Goal: Task Accomplishment & Management: Manage account settings

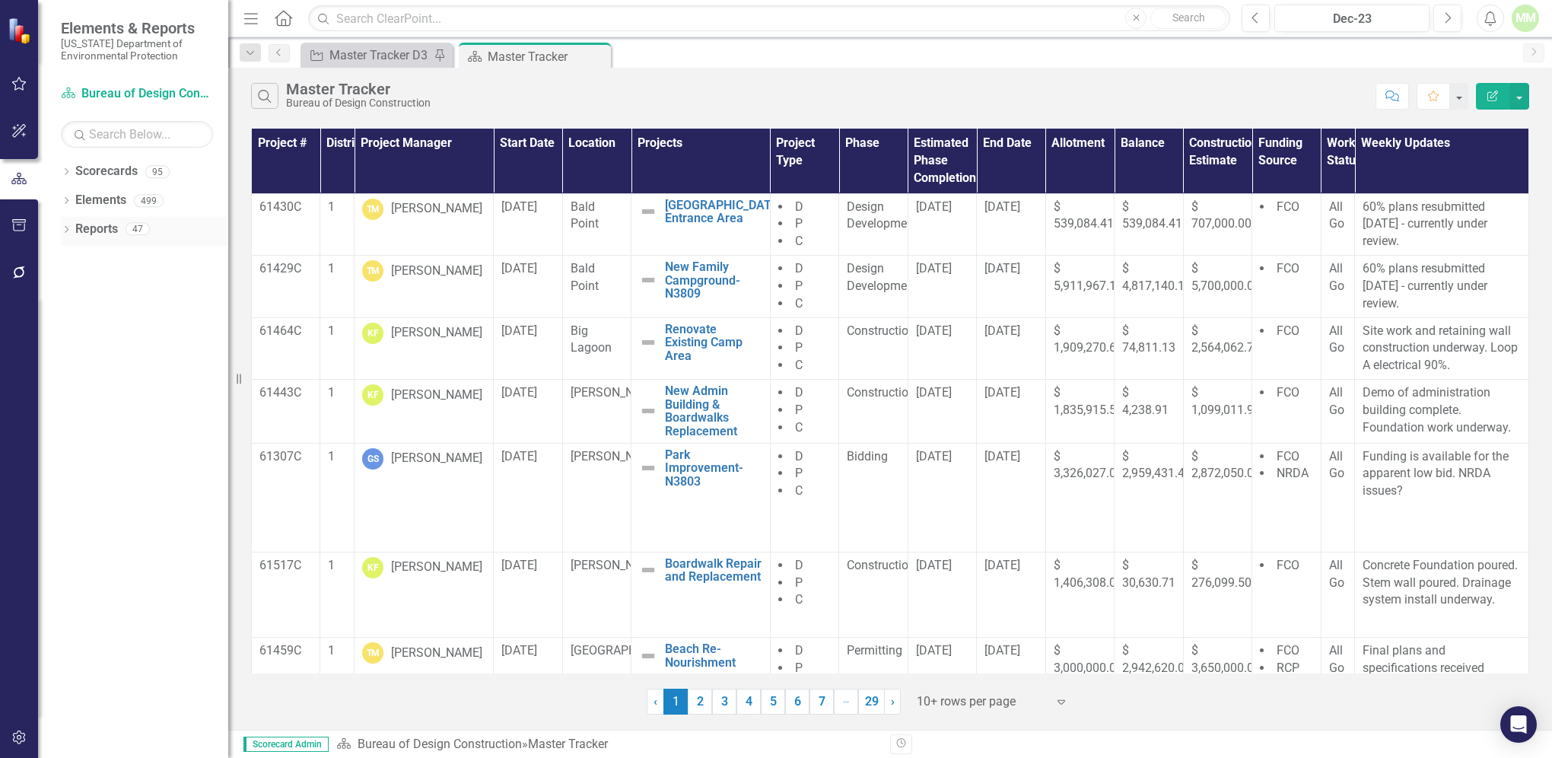
click at [91, 225] on link "Reports" at bounding box center [96, 230] width 43 height 18
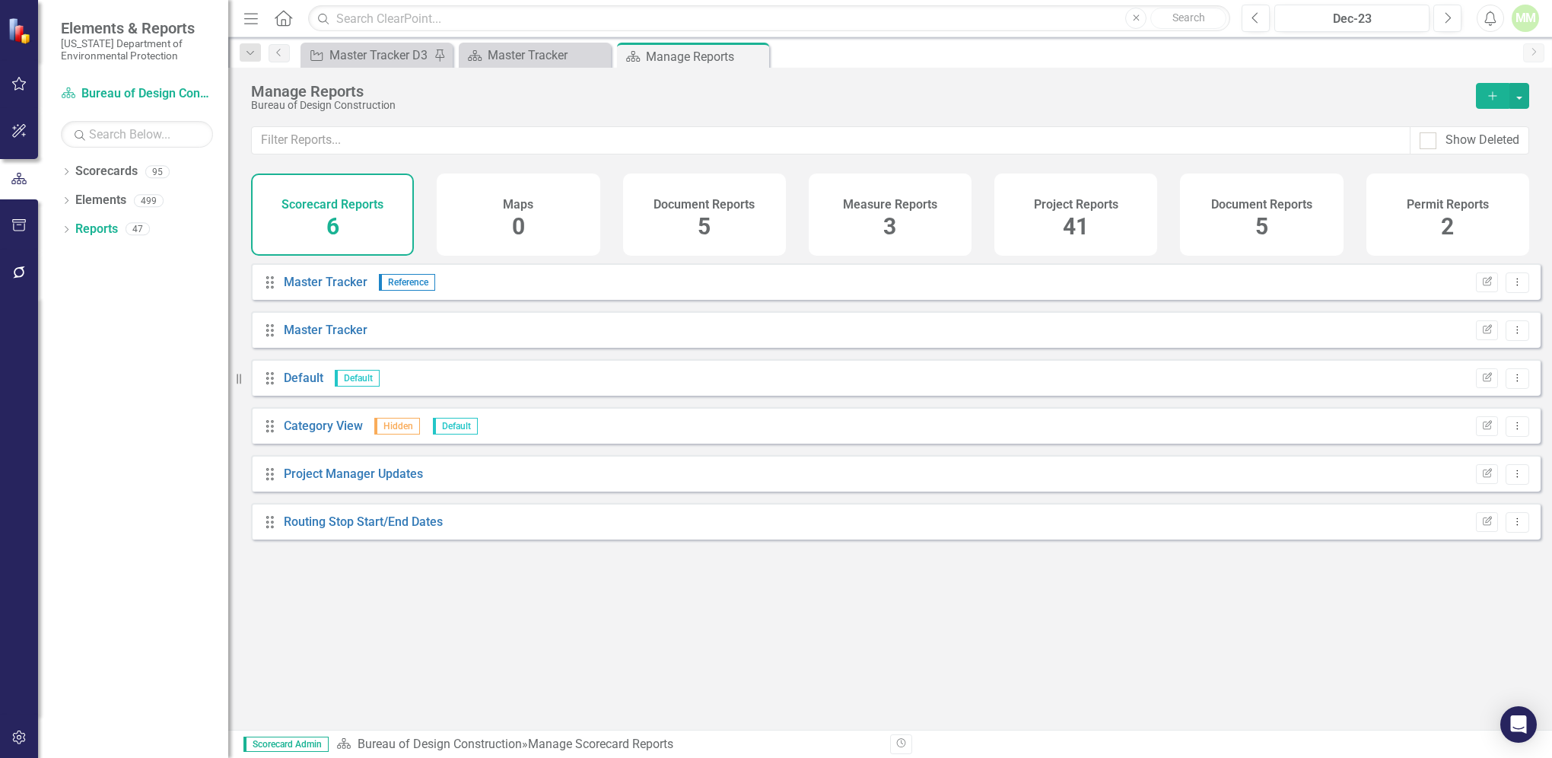
click at [1068, 215] on span "41" at bounding box center [1076, 226] width 26 height 27
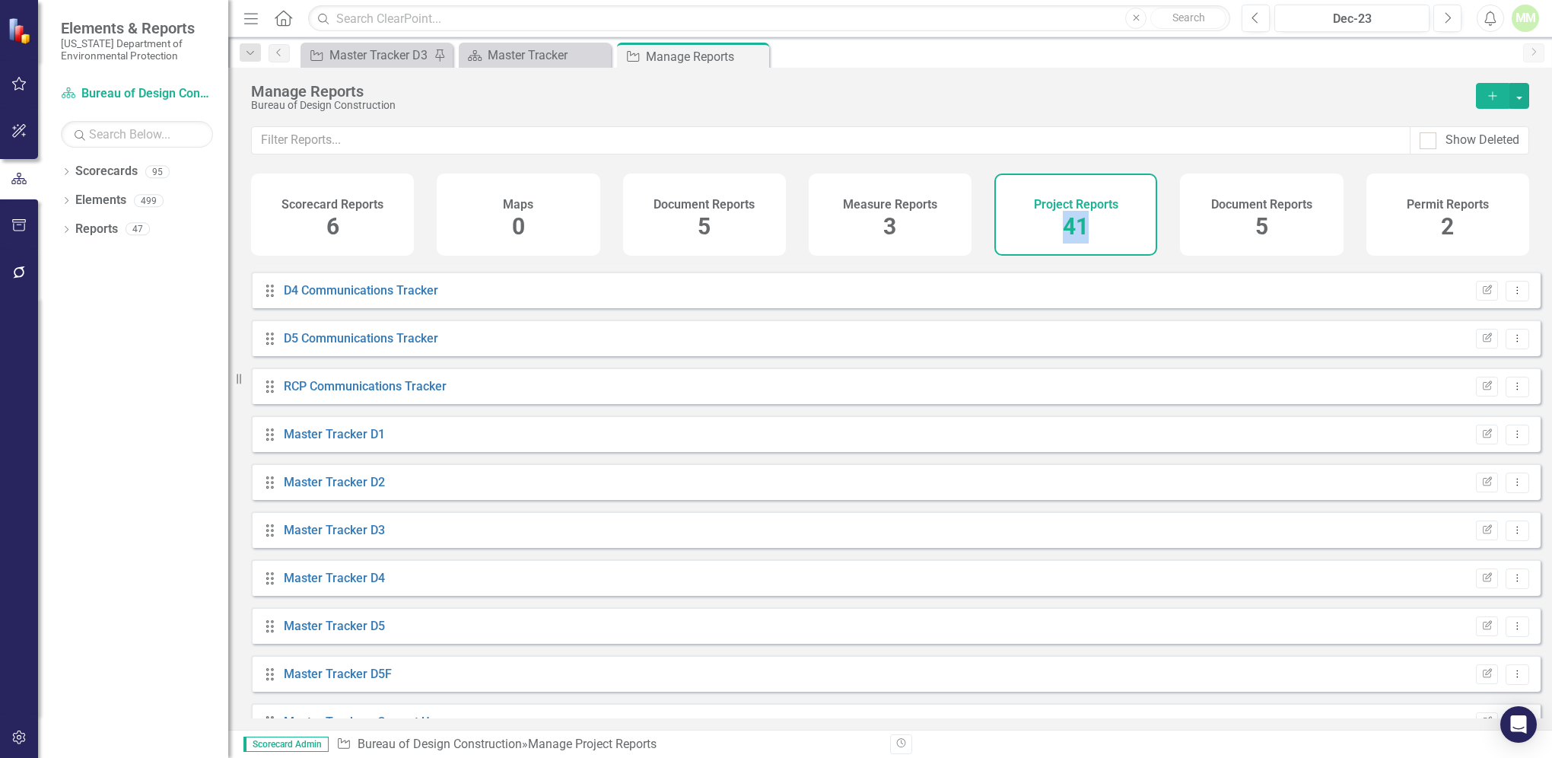
scroll to position [664, 0]
click at [297, 584] on link "Master Tracker D5" at bounding box center [334, 576] width 101 height 14
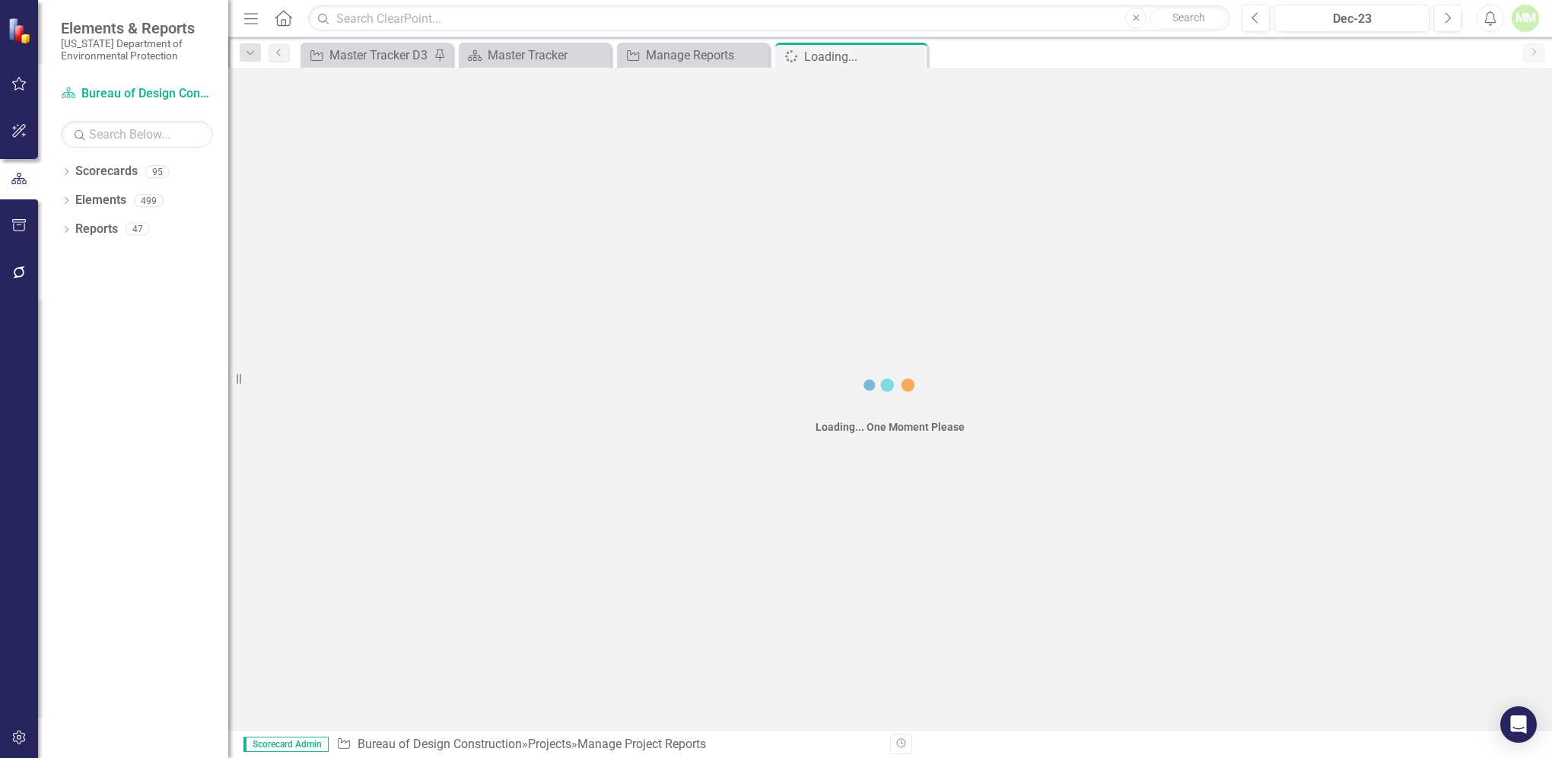
click at [297, 588] on div "Loading... One Moment Please" at bounding box center [890, 399] width 1324 height 662
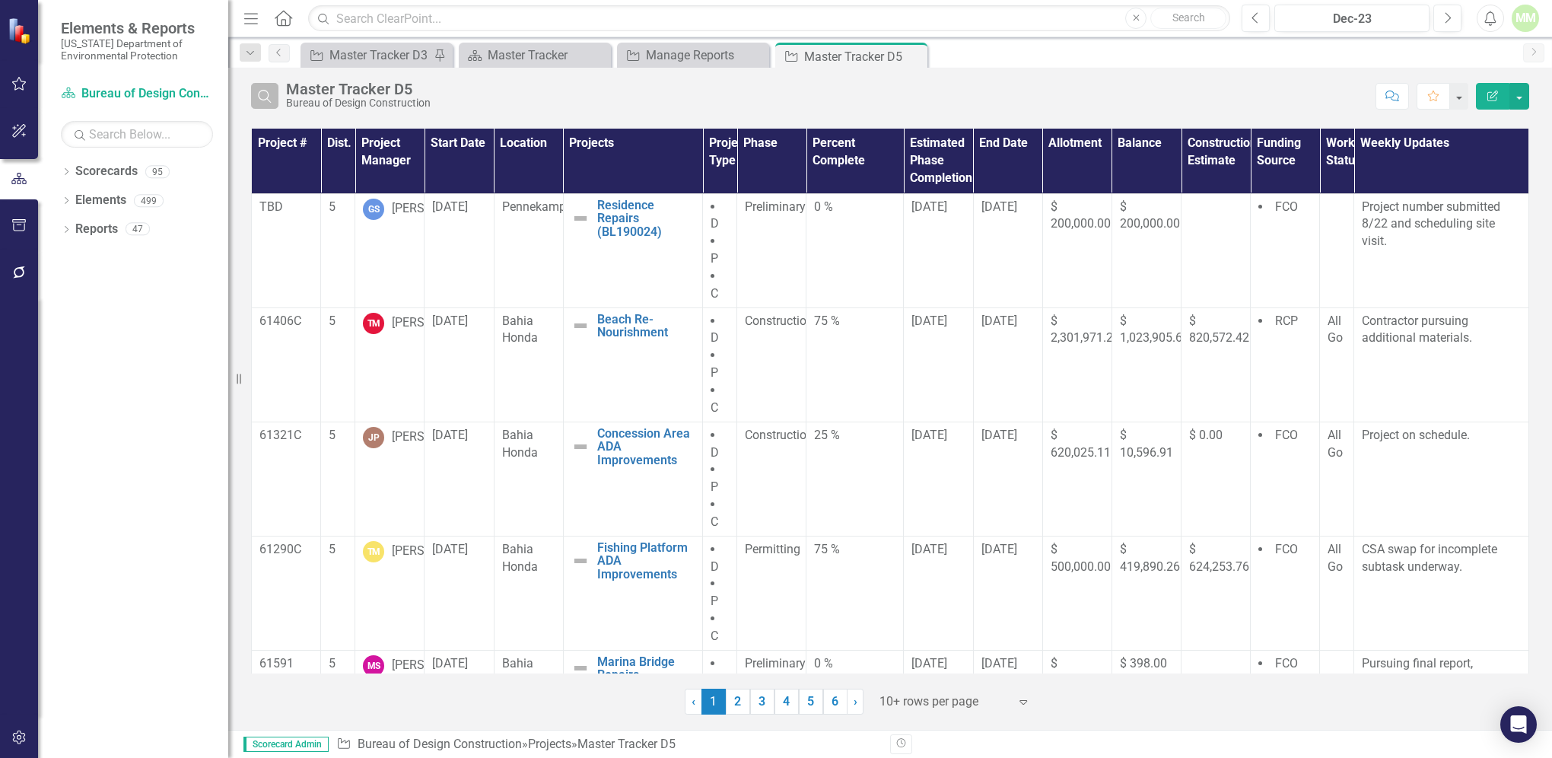
click at [263, 97] on icon "Search" at bounding box center [264, 96] width 17 height 14
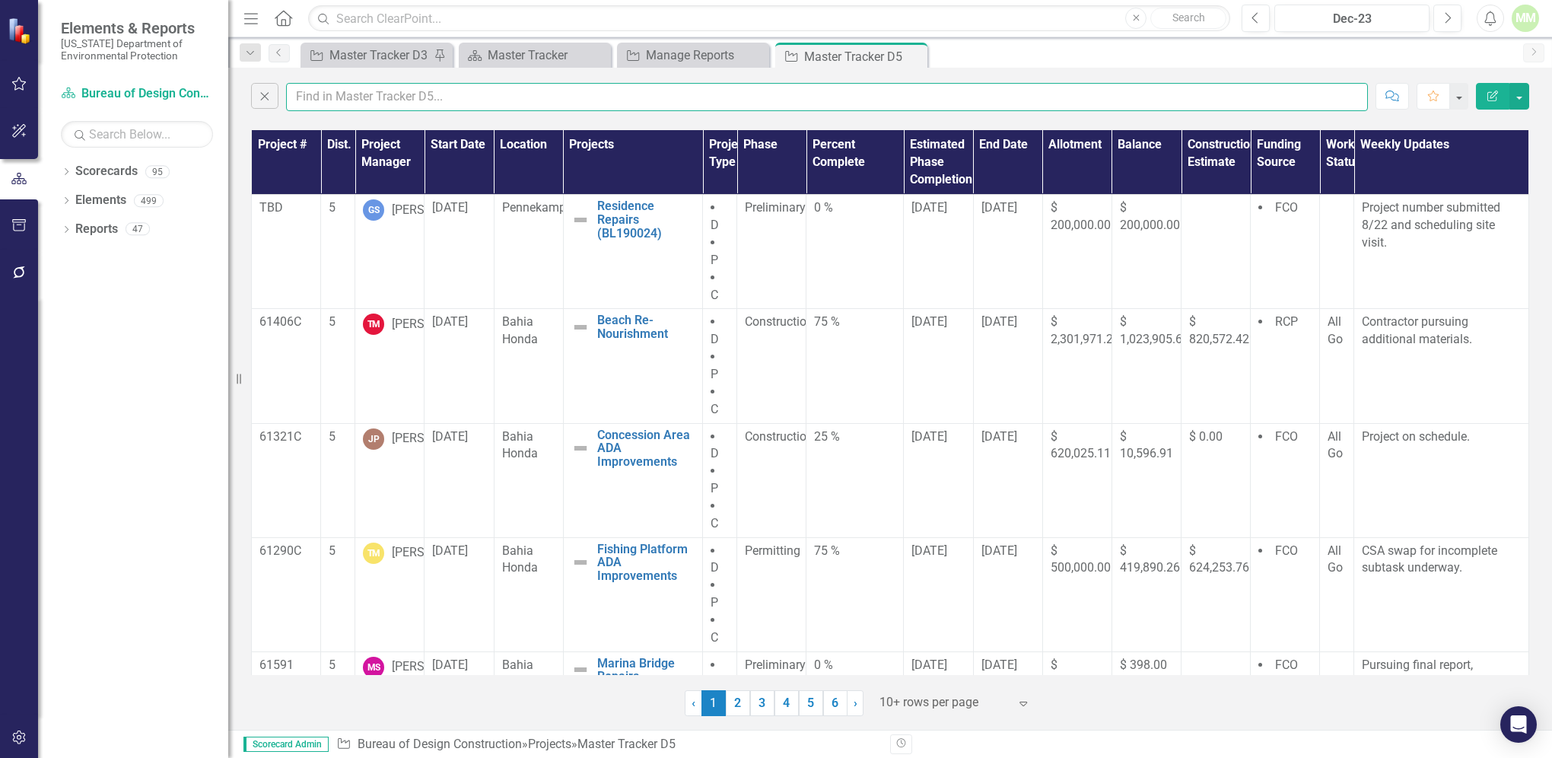
click at [338, 100] on input "text" at bounding box center [827, 97] width 1082 height 28
type input "[PERSON_NAME]"
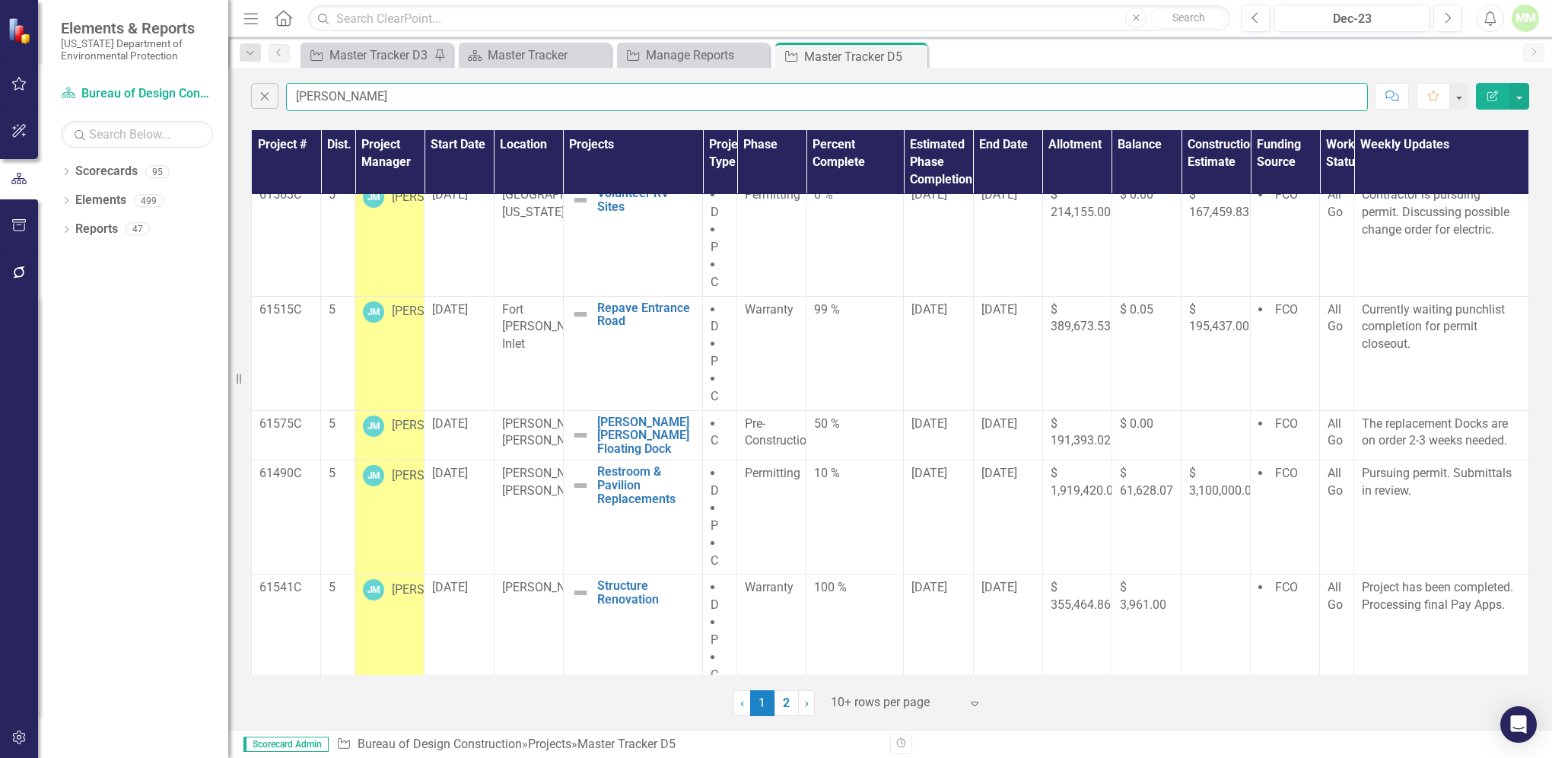
scroll to position [242, 0]
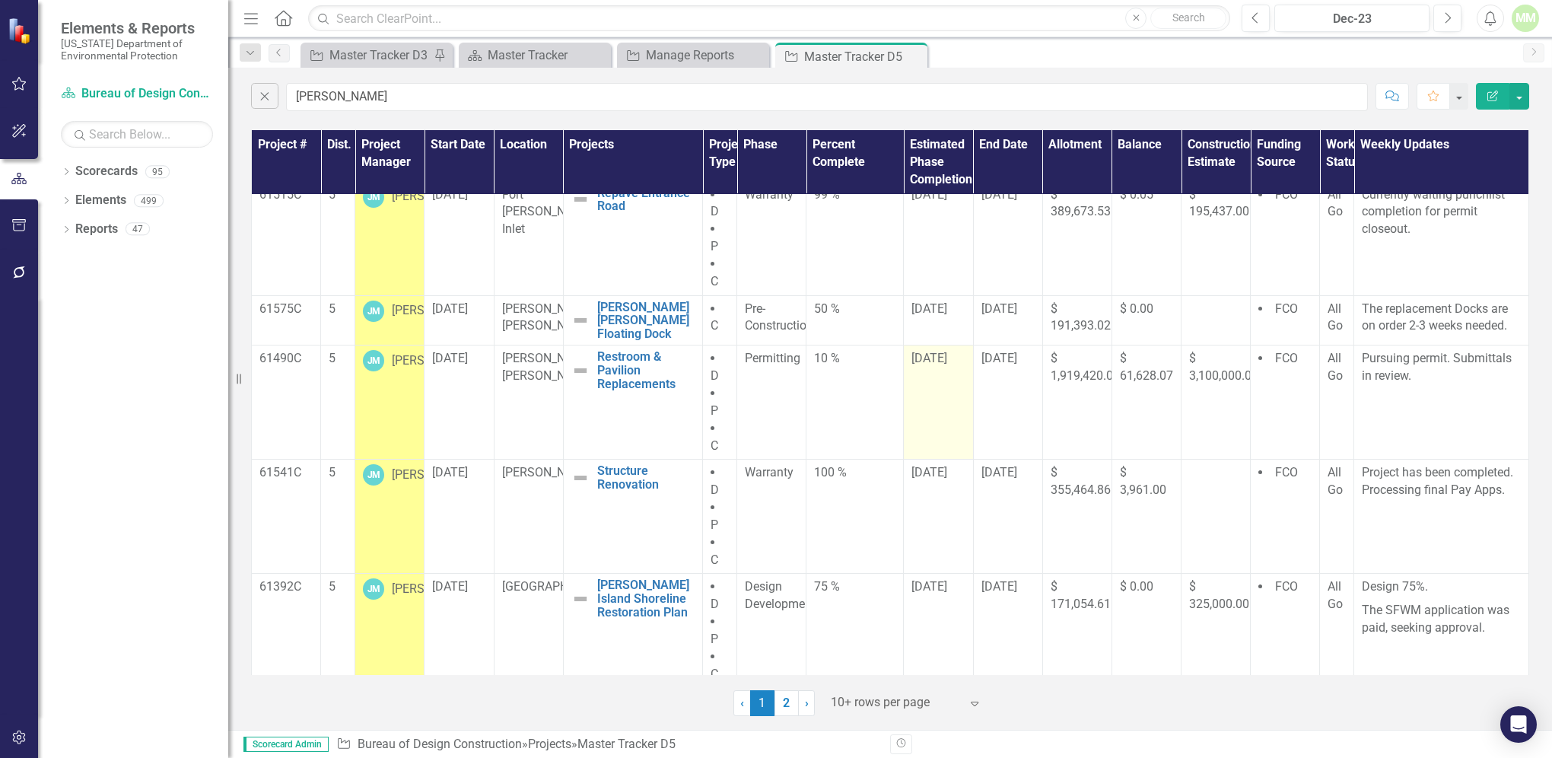
click at [918, 364] on span "[DATE]" at bounding box center [930, 358] width 36 height 14
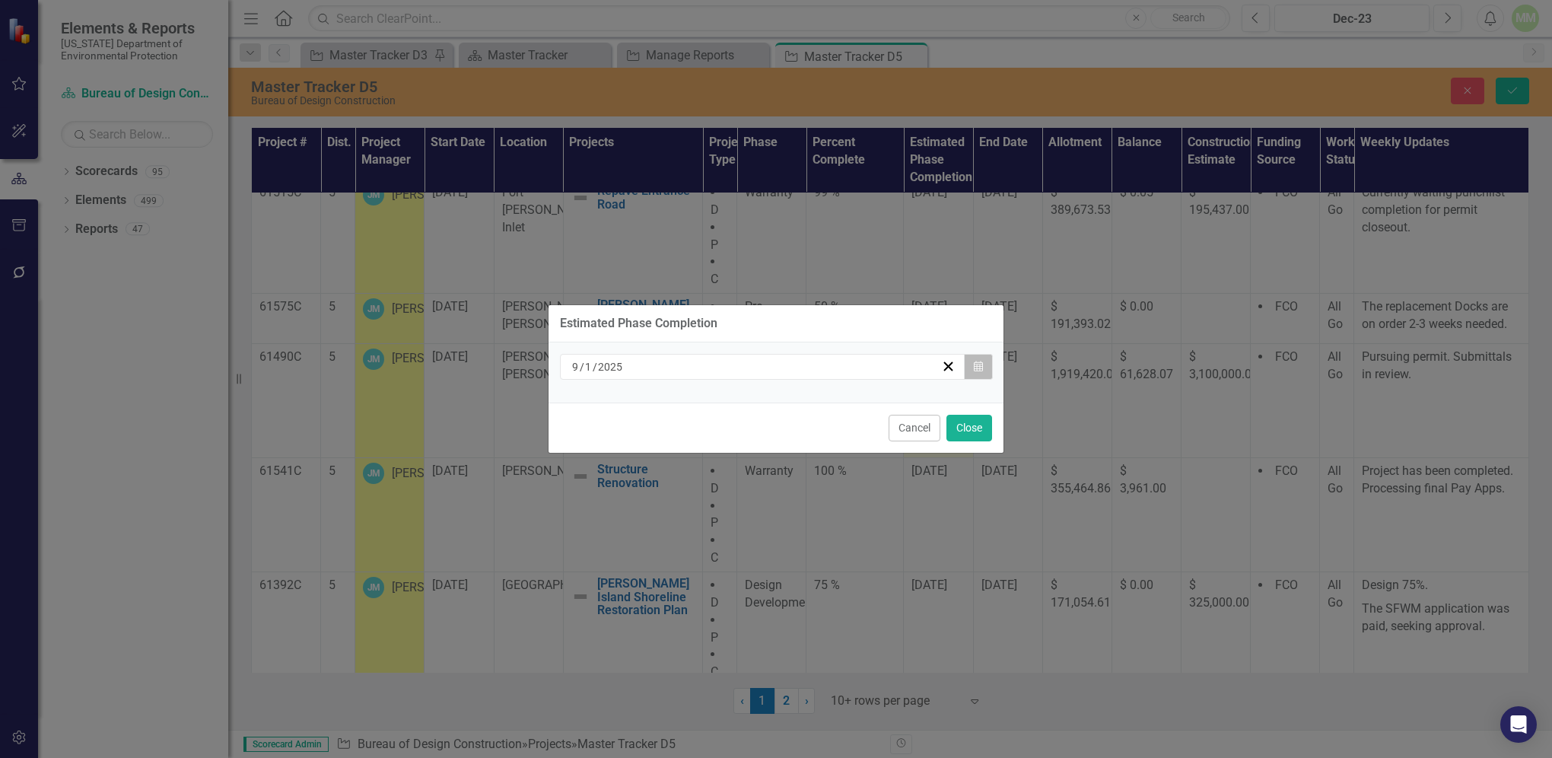
drag, startPoint x: 918, startPoint y: 364, endPoint x: 979, endPoint y: 370, distance: 61.1
click at [979, 370] on icon "Calendar" at bounding box center [978, 366] width 9 height 11
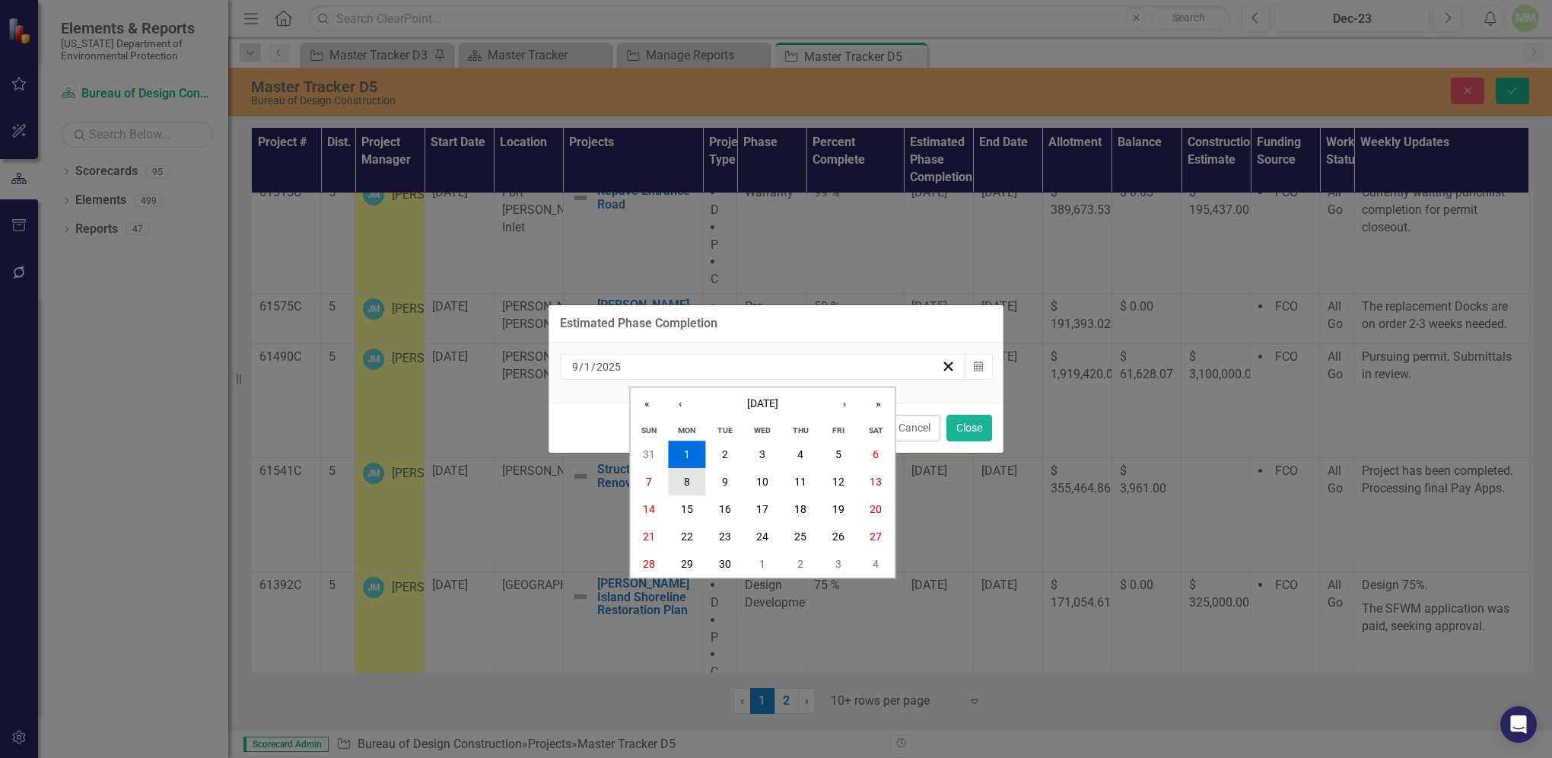
click at [687, 484] on abbr "8" at bounding box center [687, 482] width 6 height 12
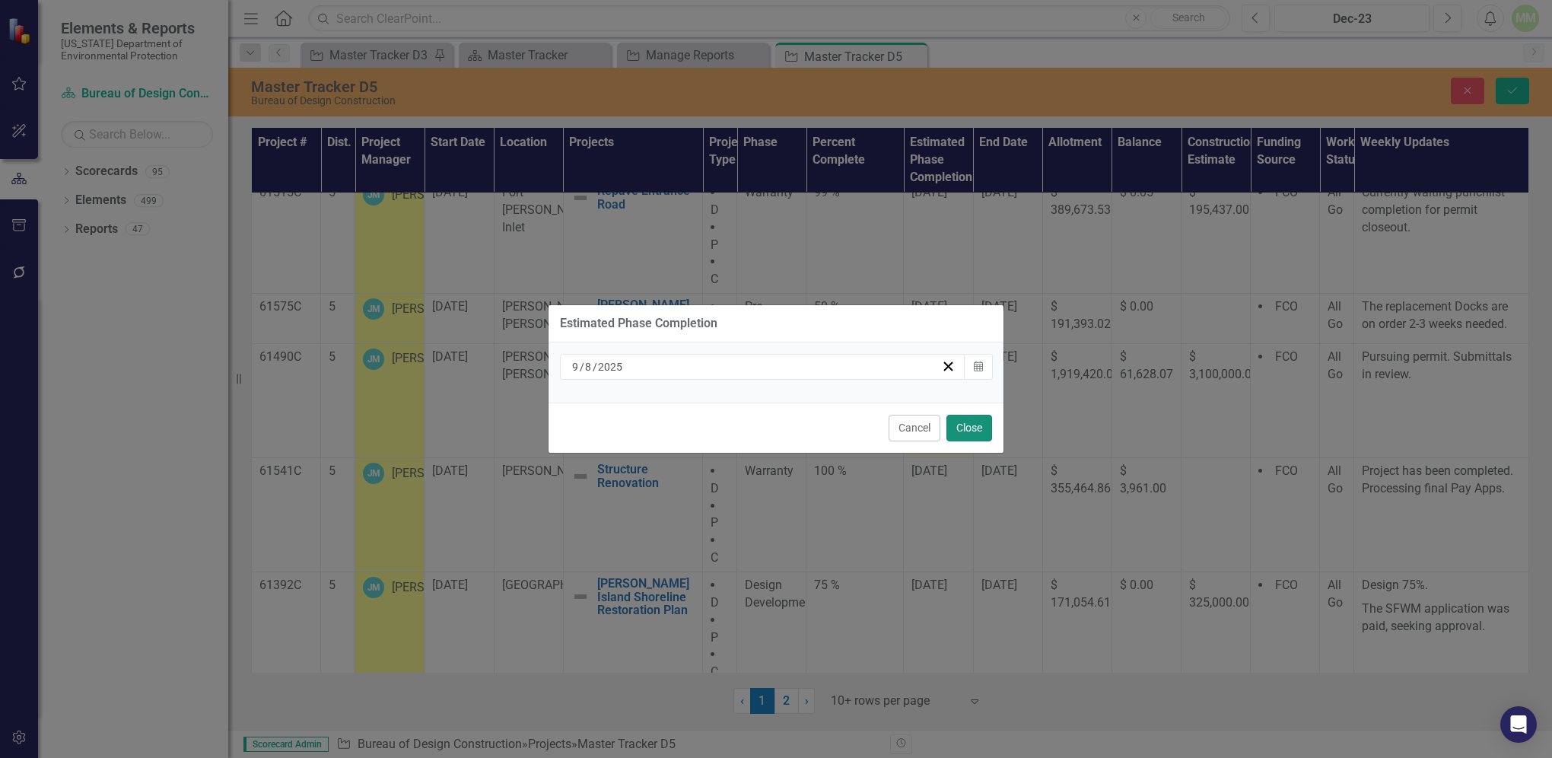
click at [961, 434] on button "Close" at bounding box center [970, 428] width 46 height 27
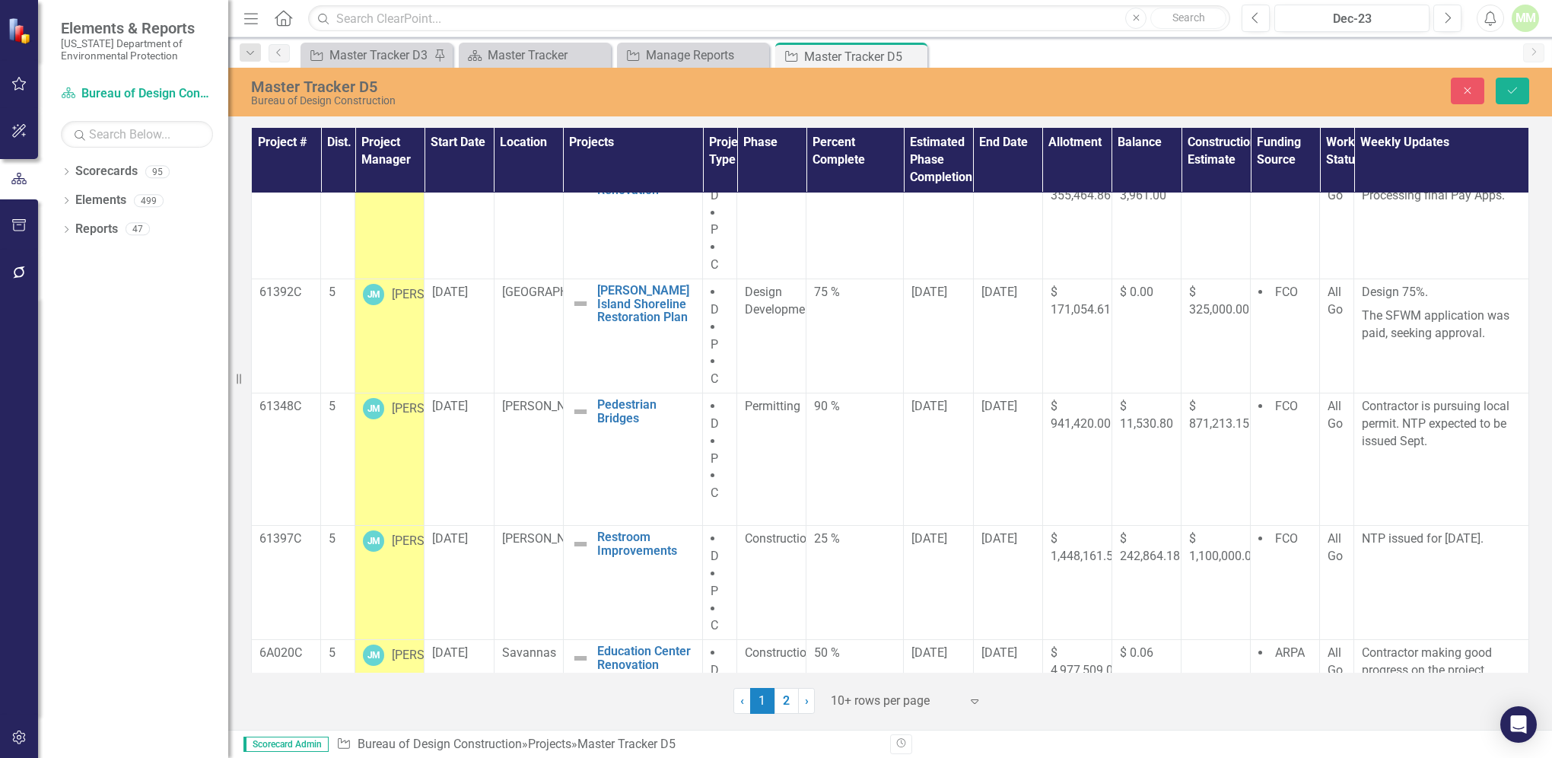
scroll to position [553, 0]
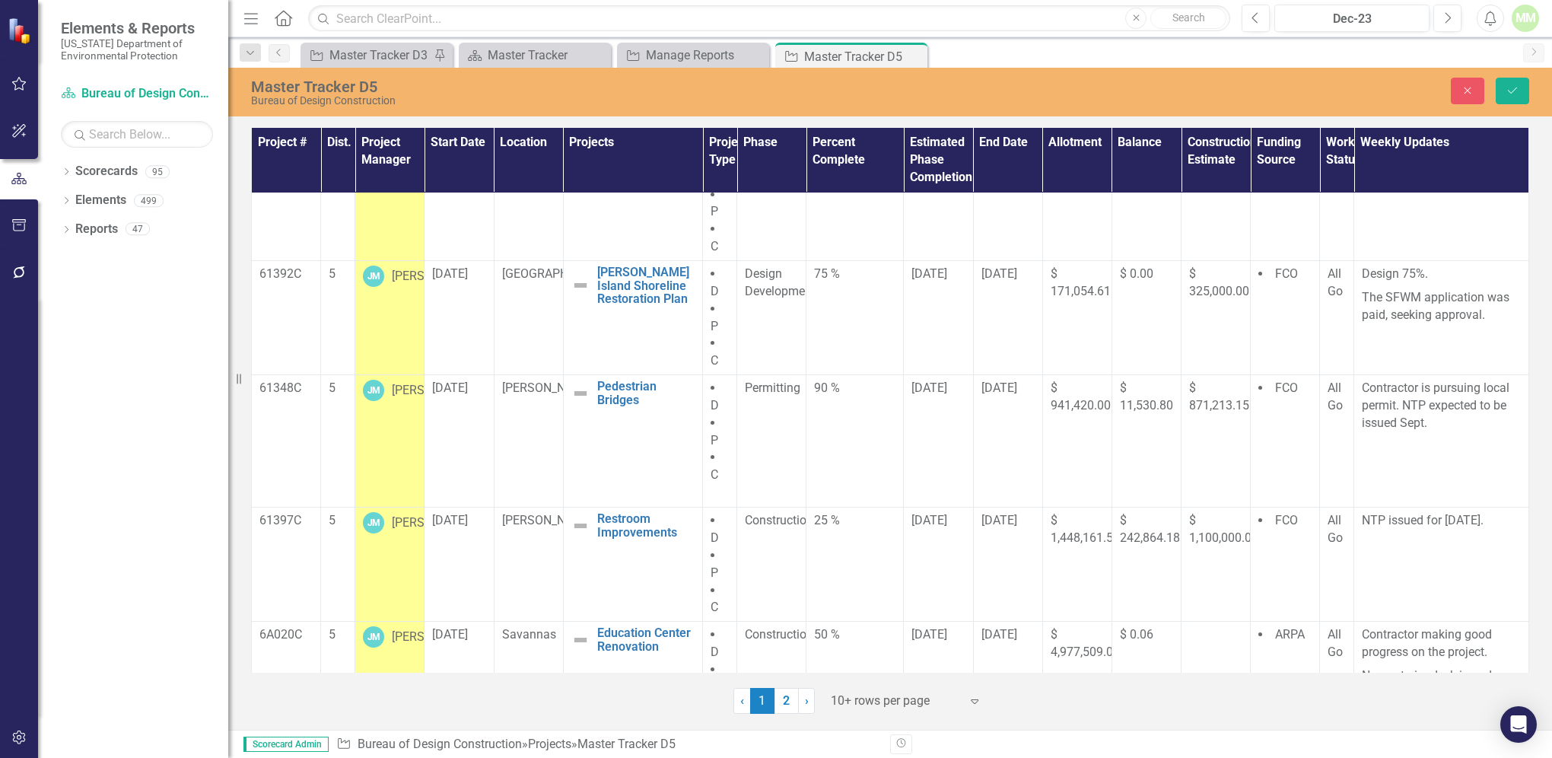
drag, startPoint x: 1517, startPoint y: 559, endPoint x: 1540, endPoint y: 607, distance: 53.1
click at [1540, 607] on div "Project # Dist. Project Manager Start Date Location Projects Project Type Phase…" at bounding box center [890, 419] width 1324 height 590
click at [828, 460] on td "90 %" at bounding box center [855, 441] width 97 height 132
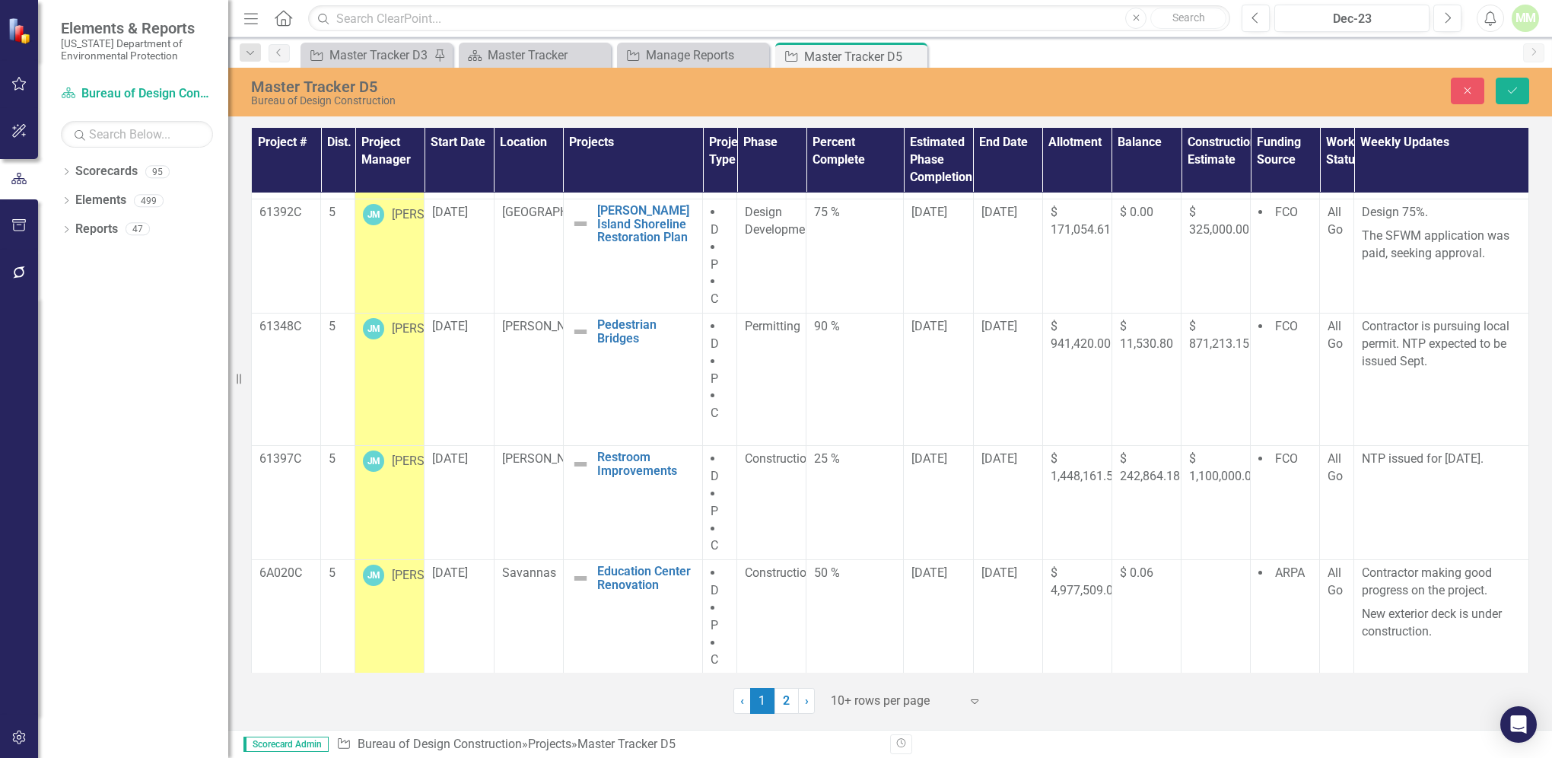
scroll to position [627, 0]
click at [1513, 93] on icon "Save" at bounding box center [1513, 90] width 14 height 11
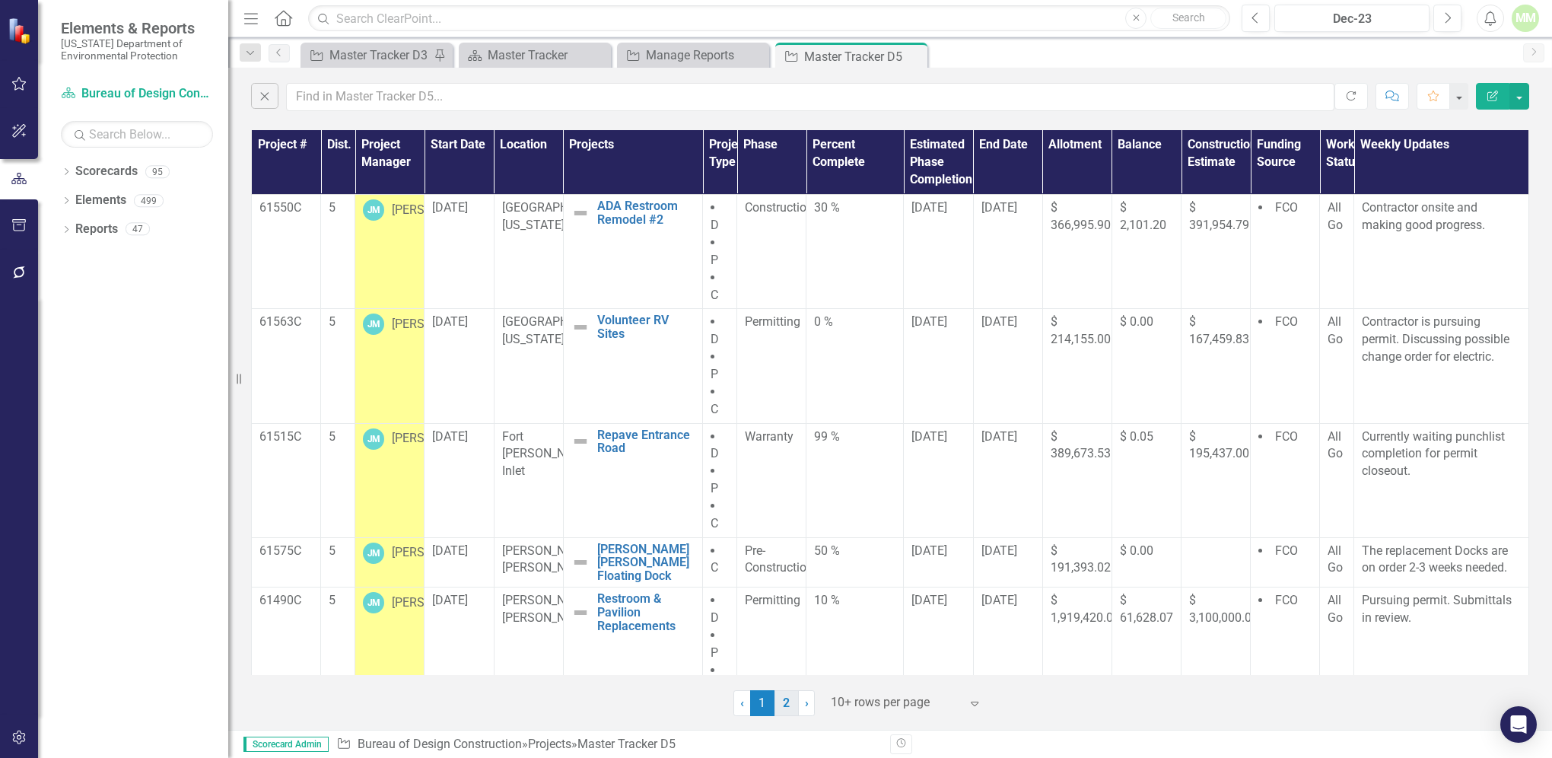
click at [788, 705] on link "2" at bounding box center [787, 703] width 24 height 26
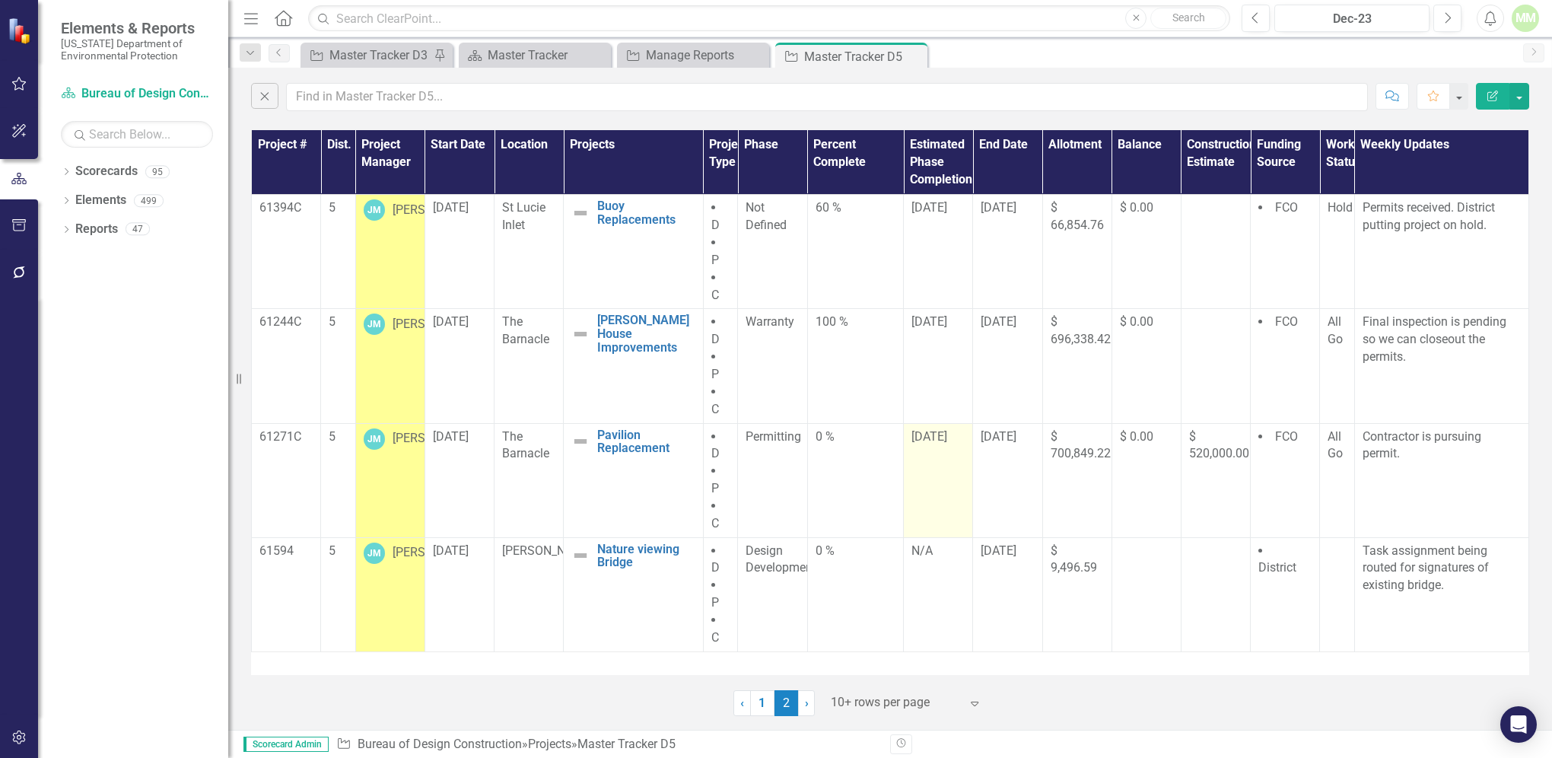
click at [931, 432] on span "[DATE]" at bounding box center [930, 436] width 36 height 14
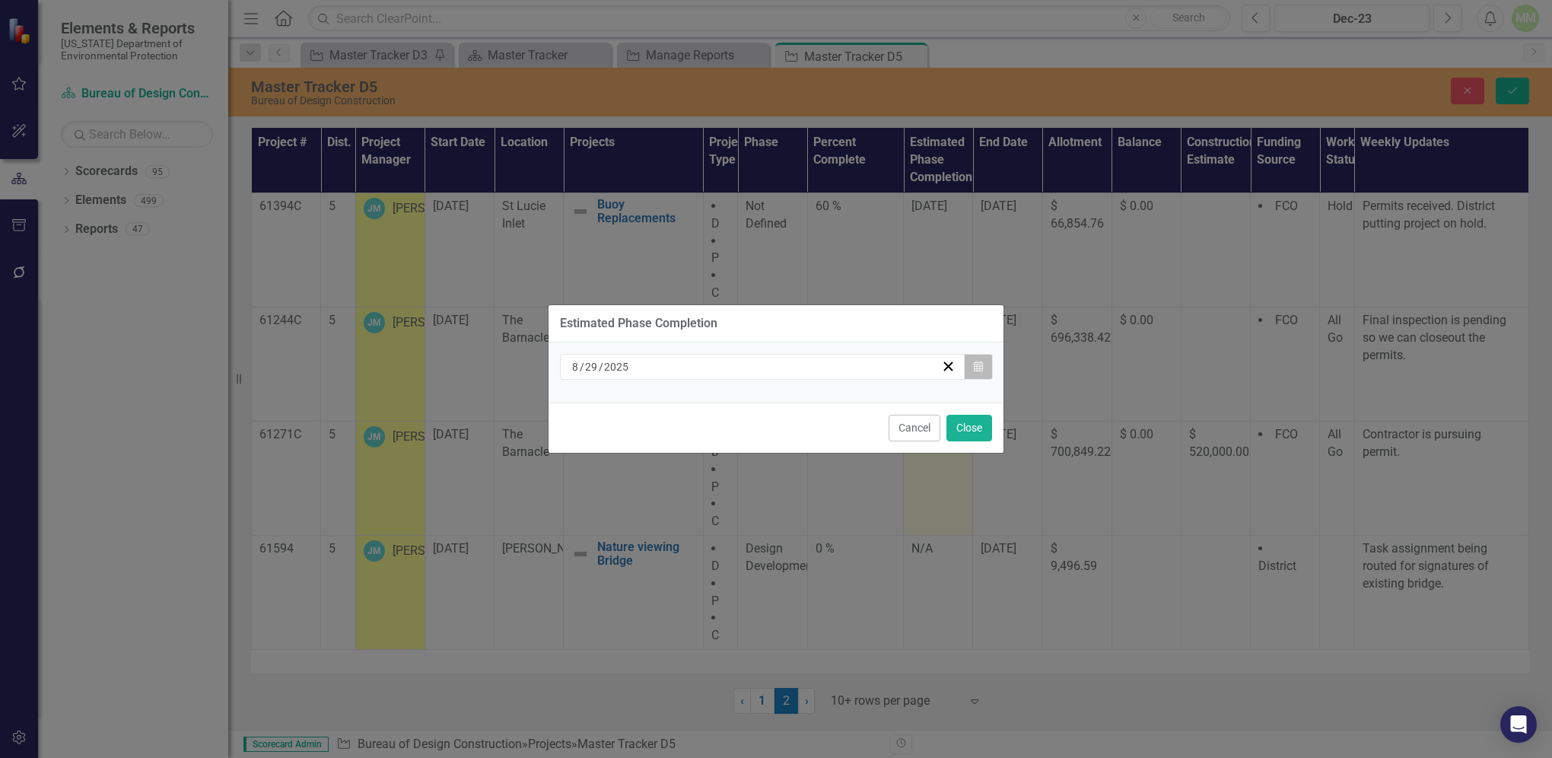
click at [977, 362] on icon "Calendar" at bounding box center [978, 366] width 9 height 11
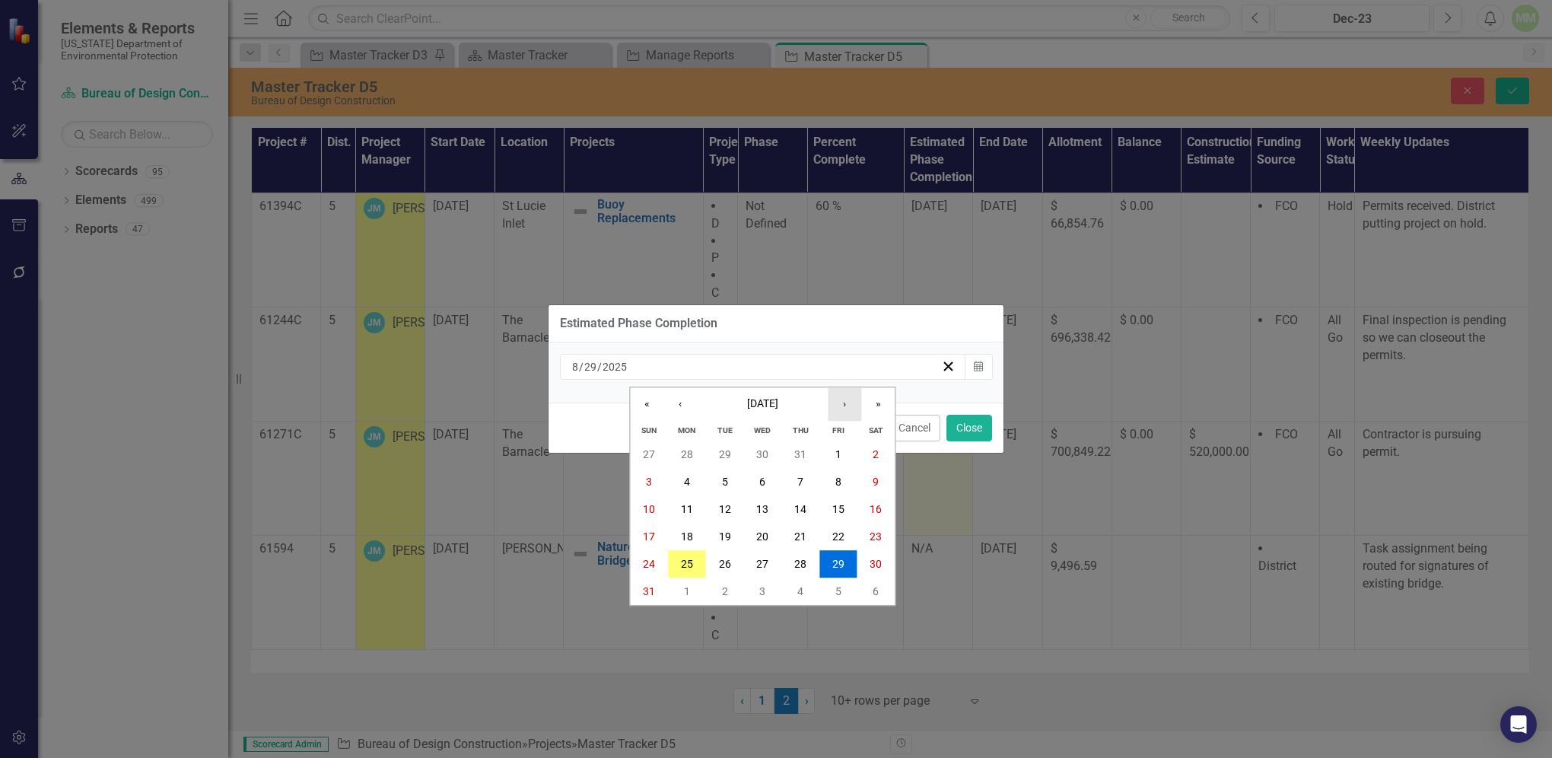
click at [846, 406] on button "›" at bounding box center [844, 403] width 33 height 33
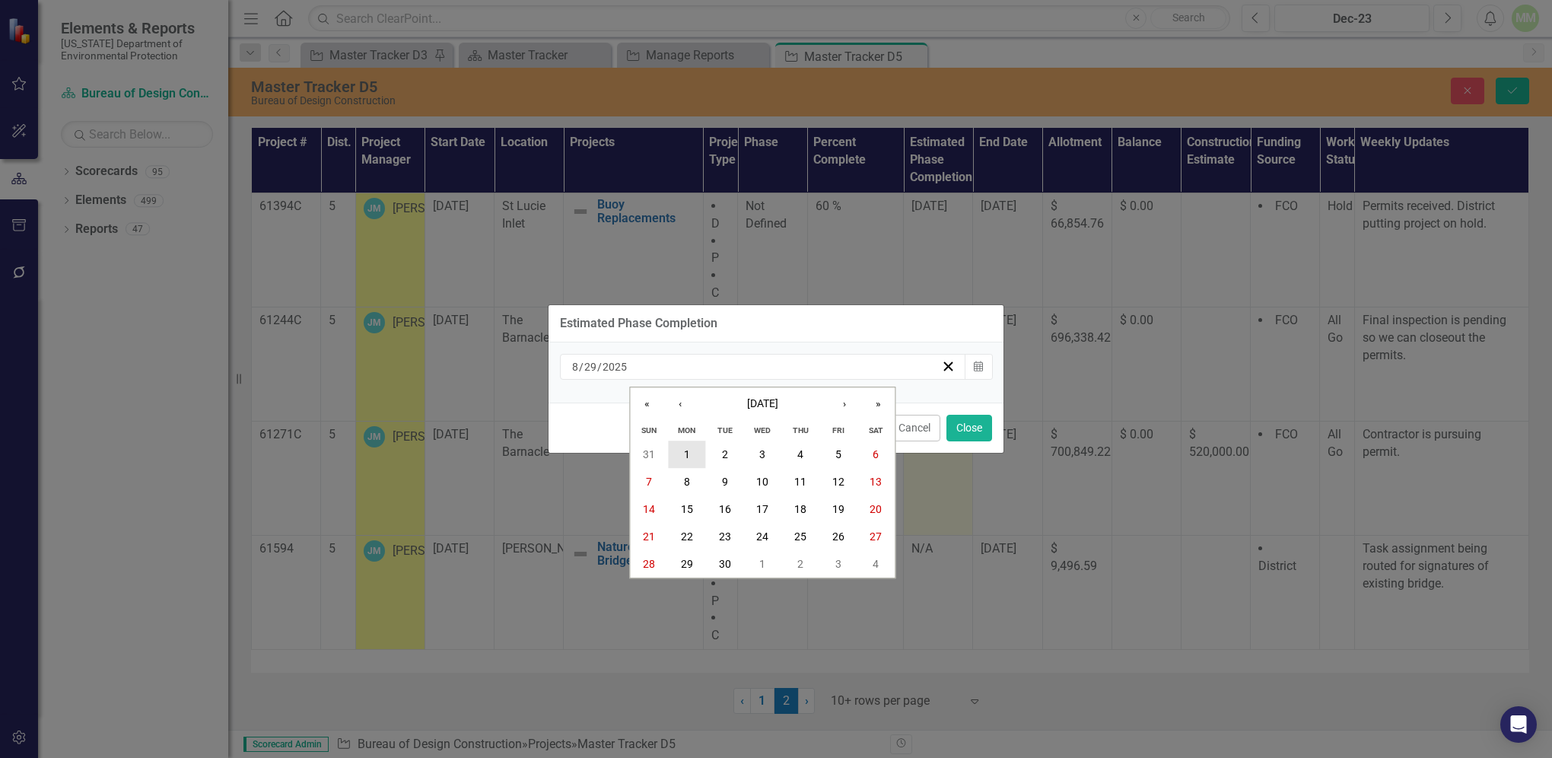
click at [686, 457] on abbr "1" at bounding box center [687, 455] width 6 height 12
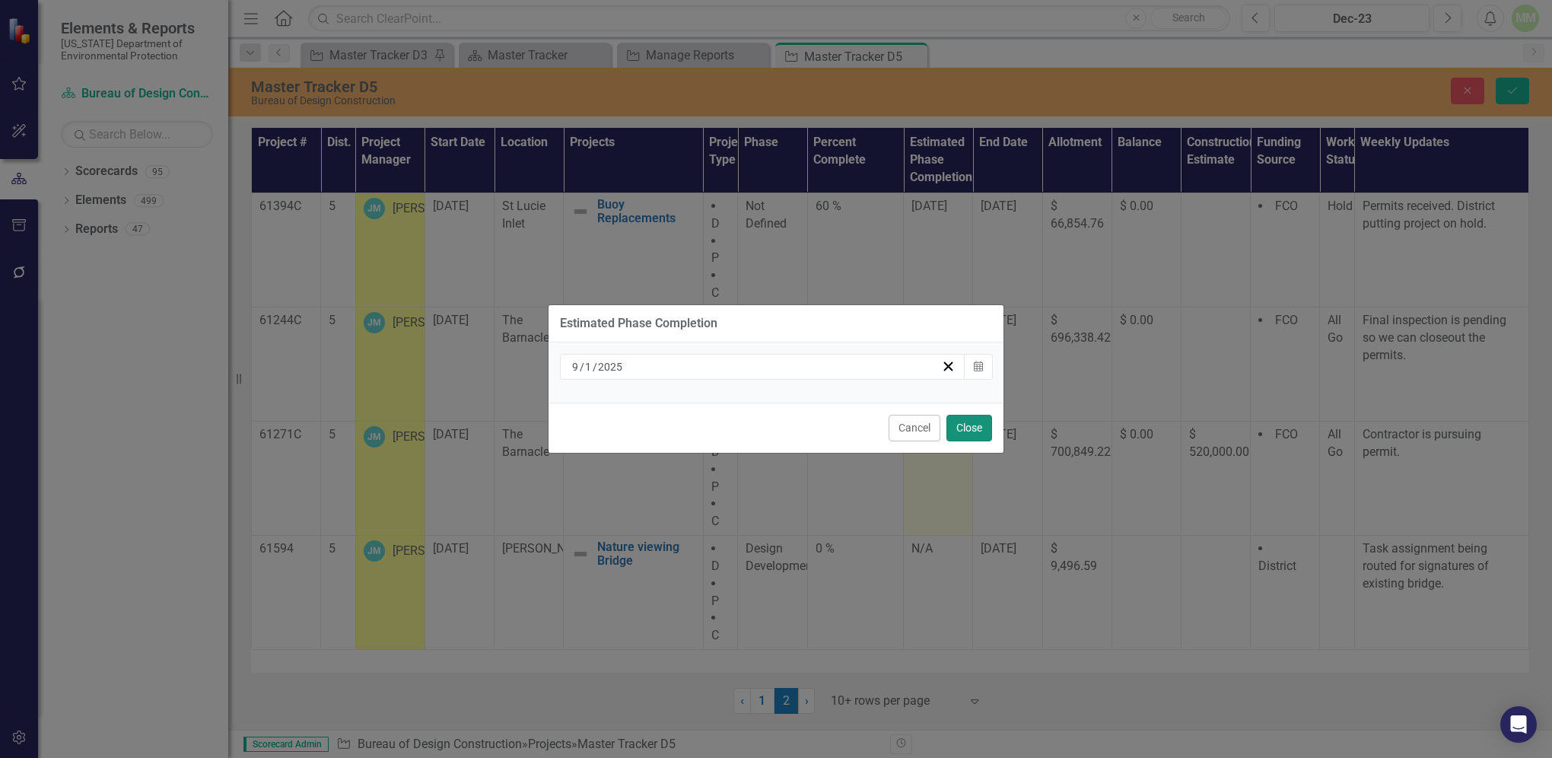
click at [970, 431] on button "Close" at bounding box center [970, 428] width 46 height 27
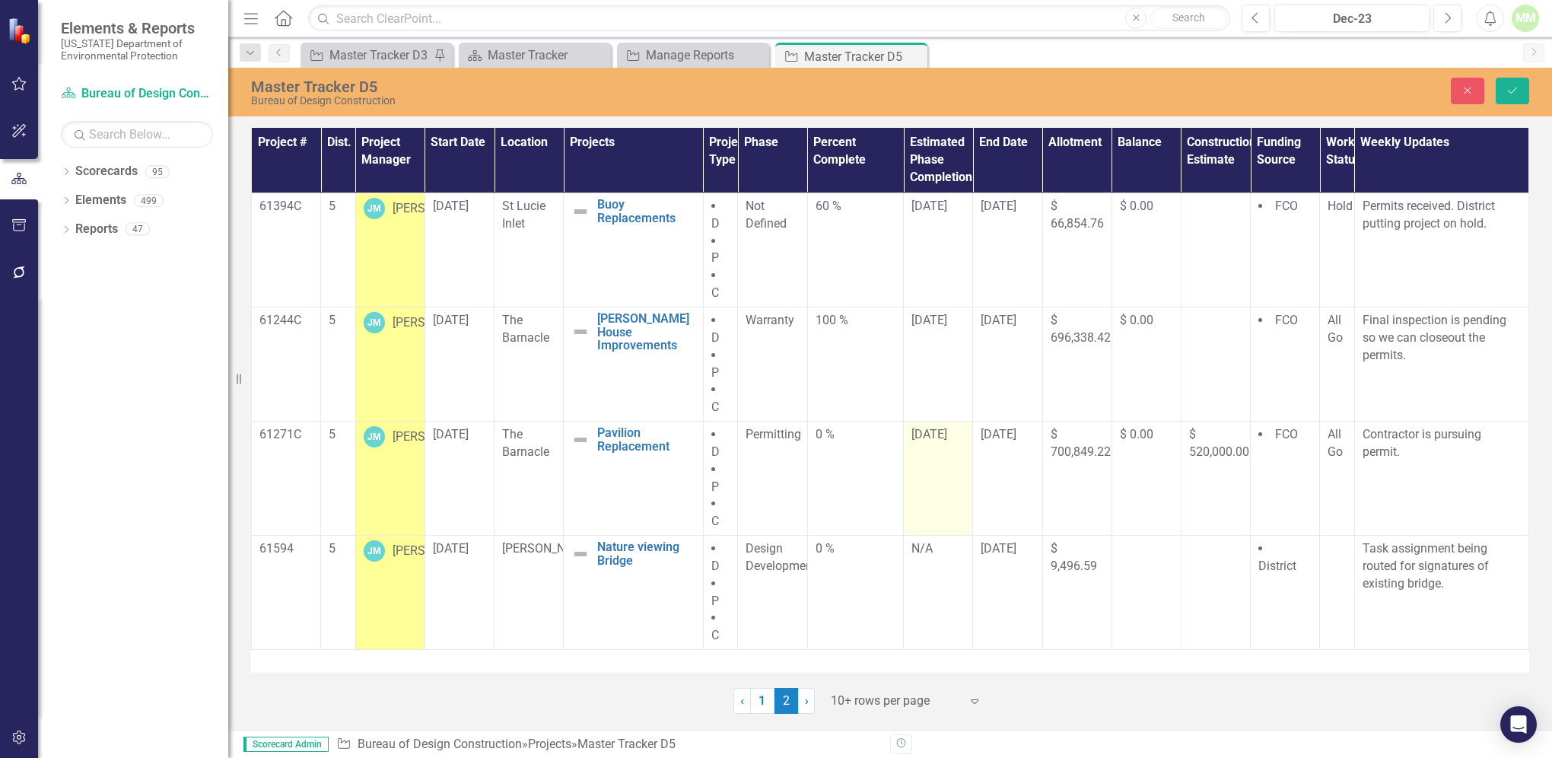
click at [929, 436] on span "[DATE]" at bounding box center [930, 434] width 36 height 14
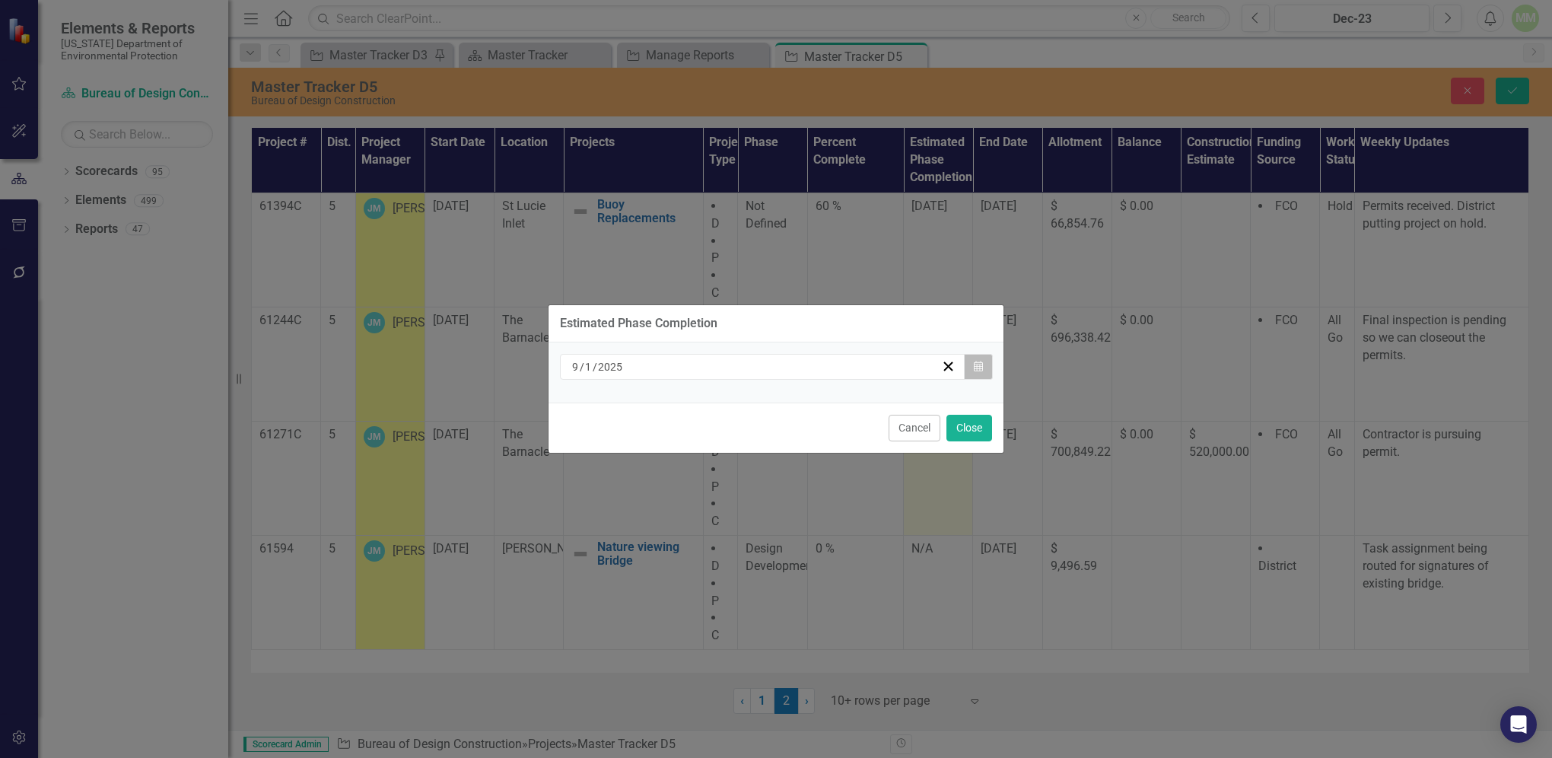
click at [977, 364] on icon "button" at bounding box center [978, 366] width 9 height 11
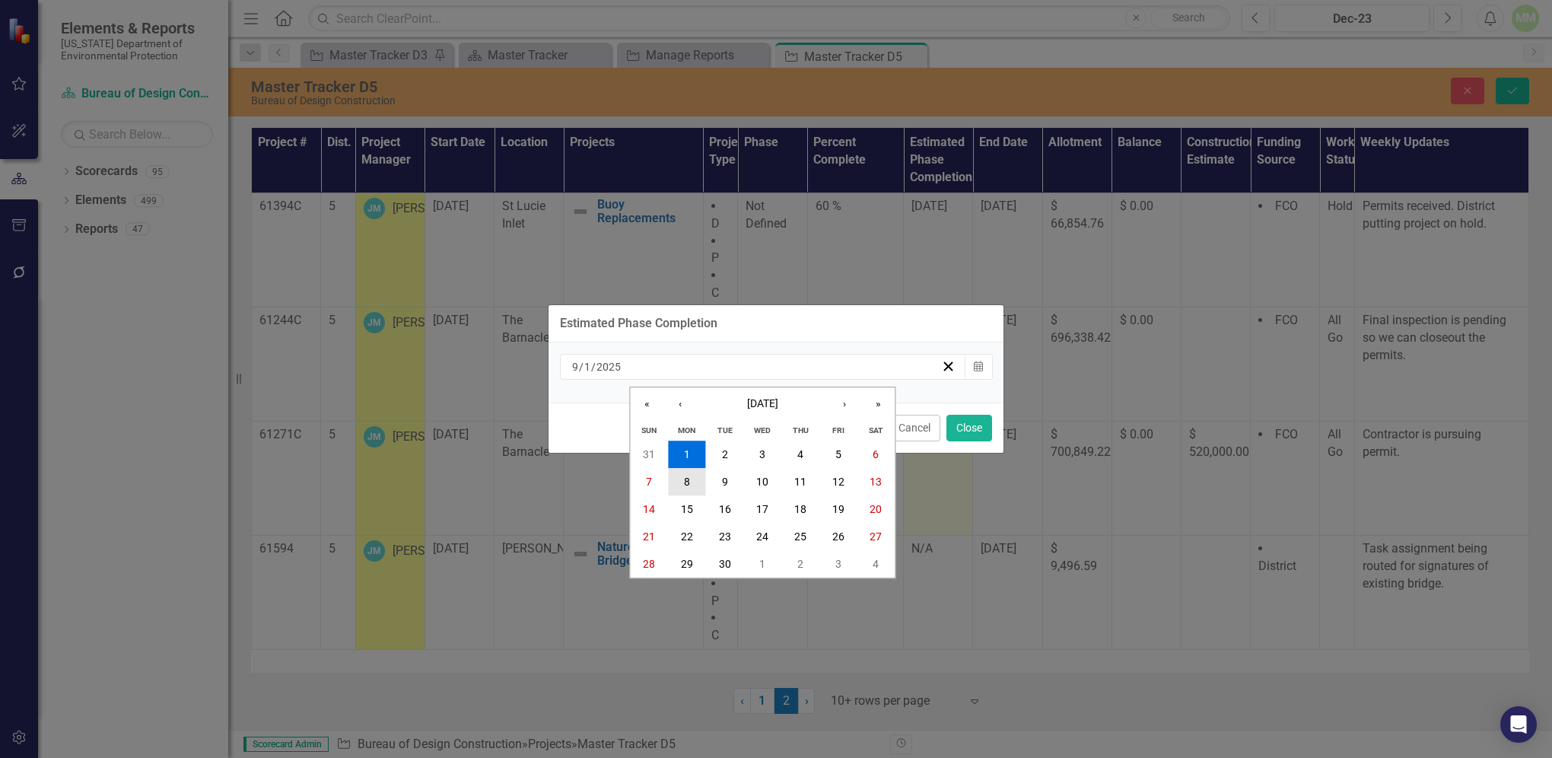
click at [681, 483] on button "8" at bounding box center [687, 482] width 38 height 27
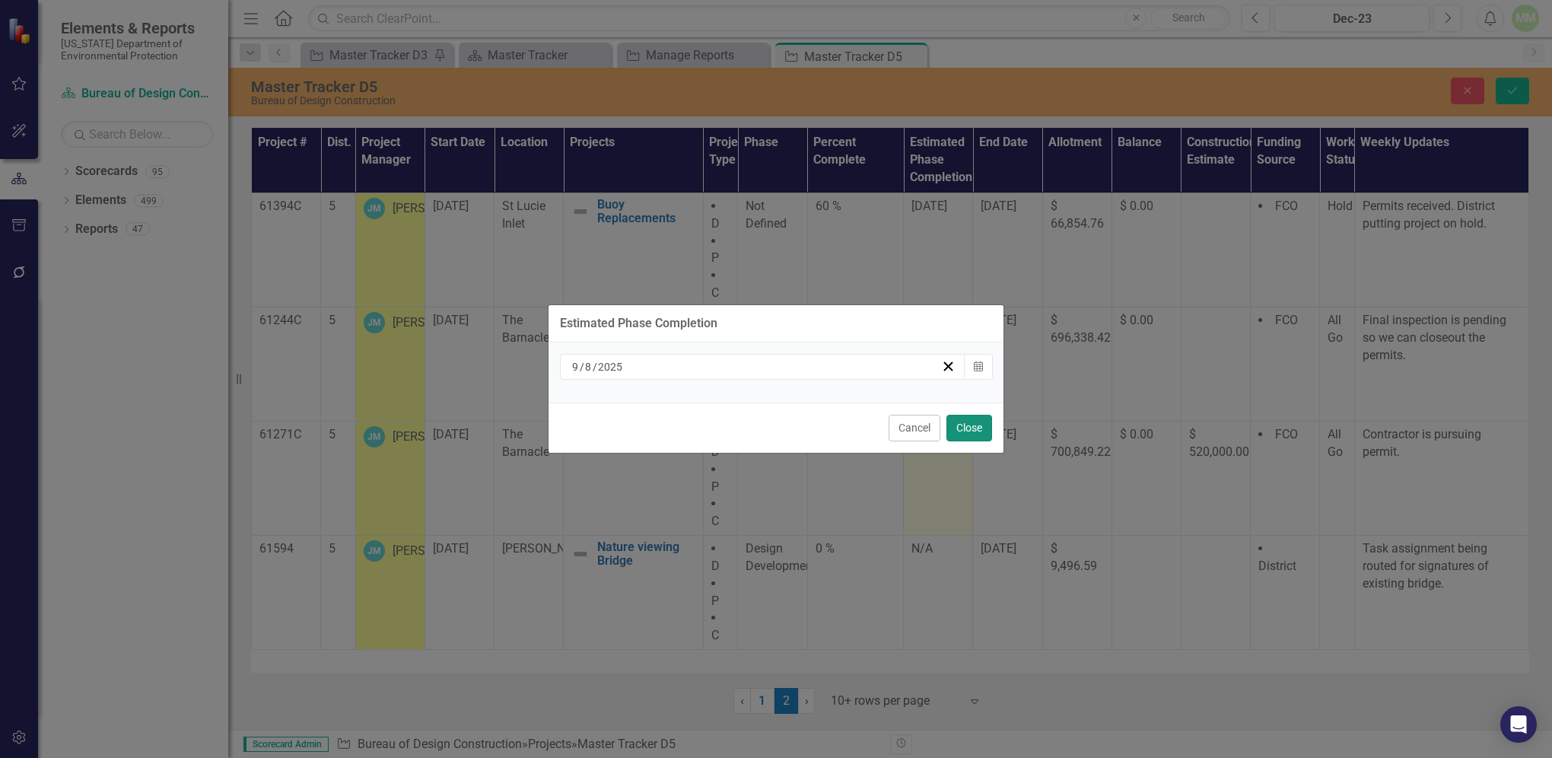
click at [968, 425] on button "Close" at bounding box center [970, 428] width 46 height 27
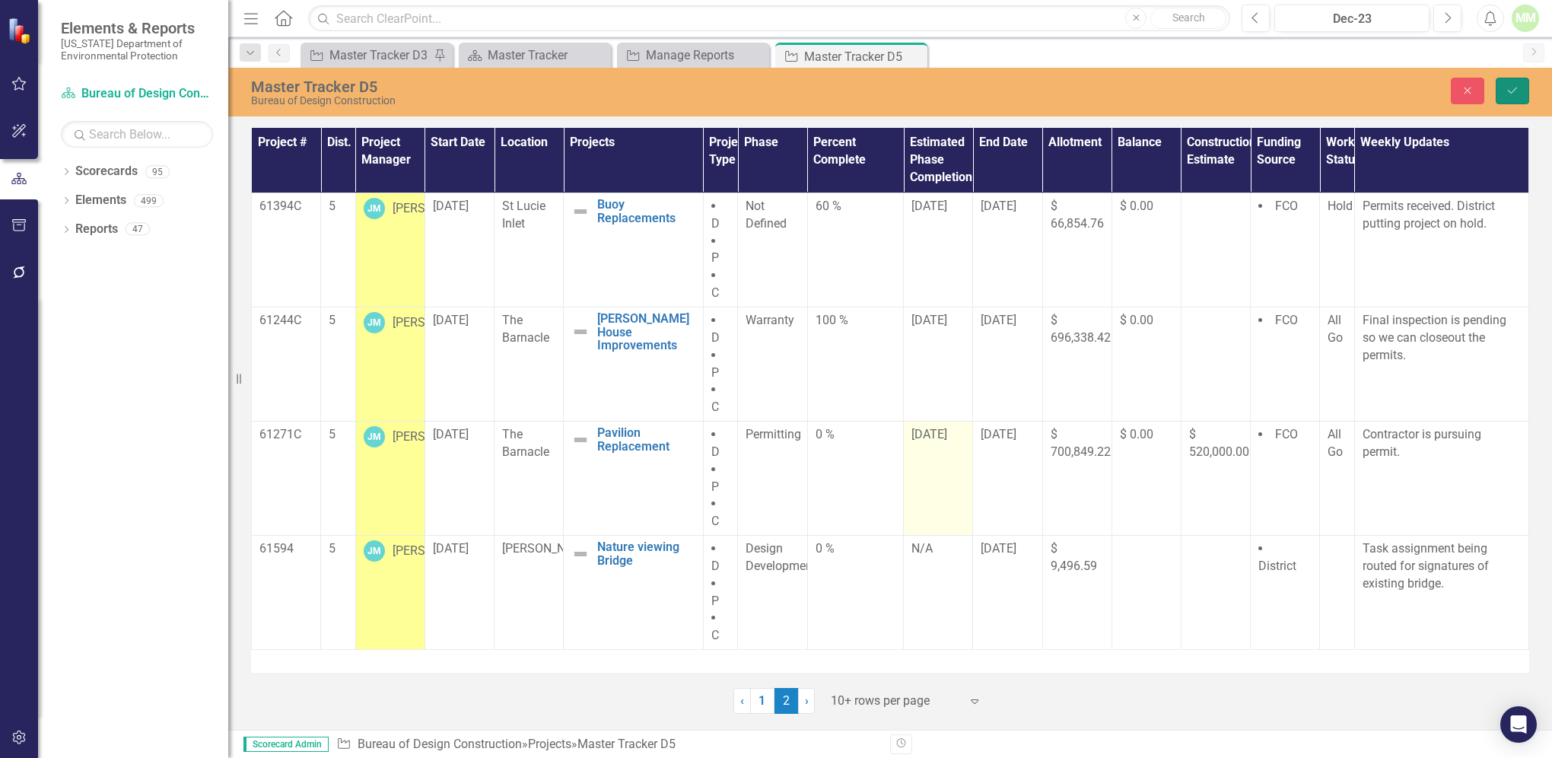
click at [1500, 91] on button "Save" at bounding box center [1512, 91] width 33 height 27
